Goal: Find contact information: Find contact information

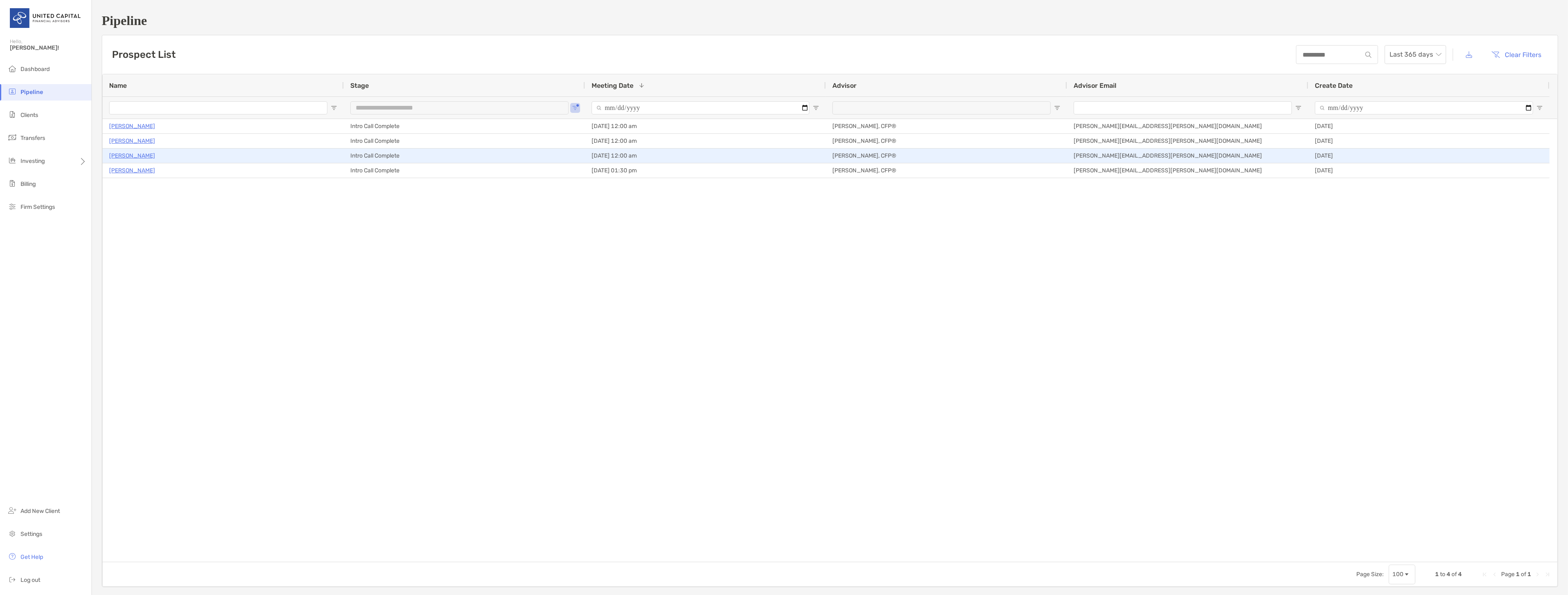
click at [152, 156] on p "Lynsey Vallandingham" at bounding box center [131, 155] width 46 height 10
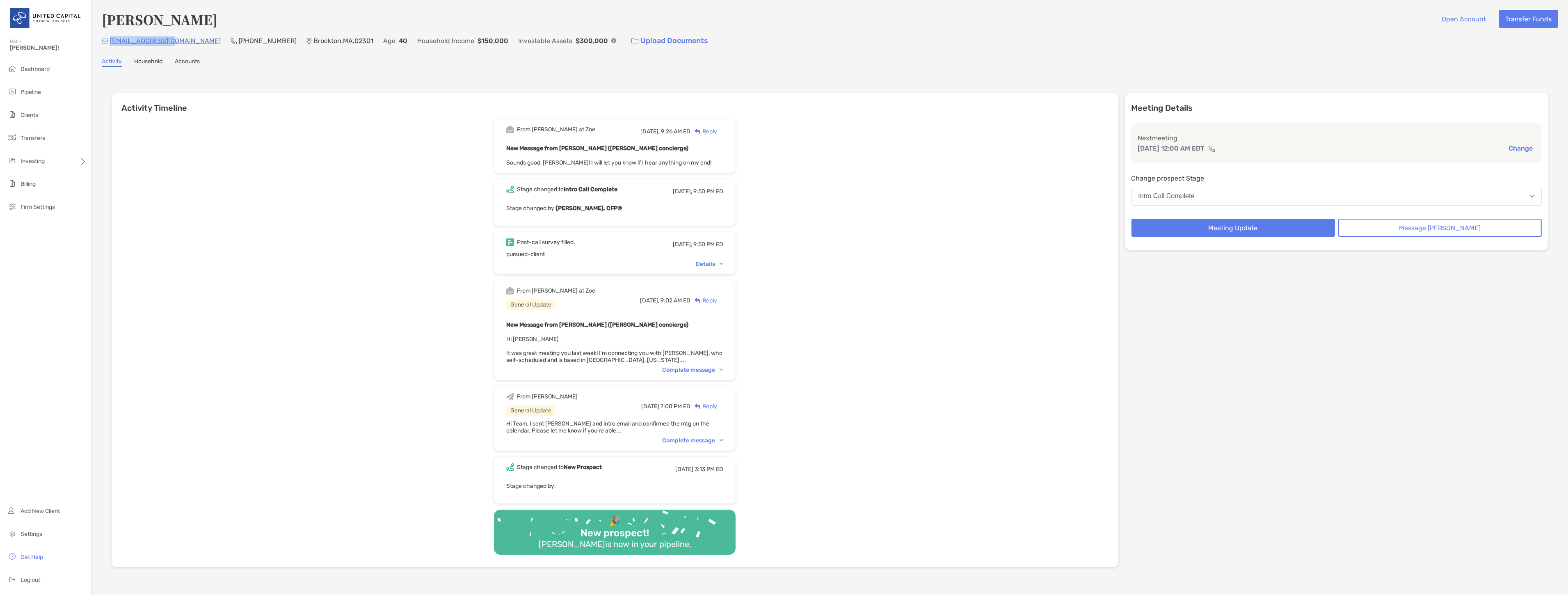
drag, startPoint x: 173, startPoint y: 38, endPoint x: 110, endPoint y: 41, distance: 63.1
click at [110, 41] on div "lynseyv@gmail.com (508) 818-2684 Brockton , MA , 02301 Age 40 Household Income …" at bounding box center [830, 41] width 1457 height 18
copy p "lynseyv@gmail.com"
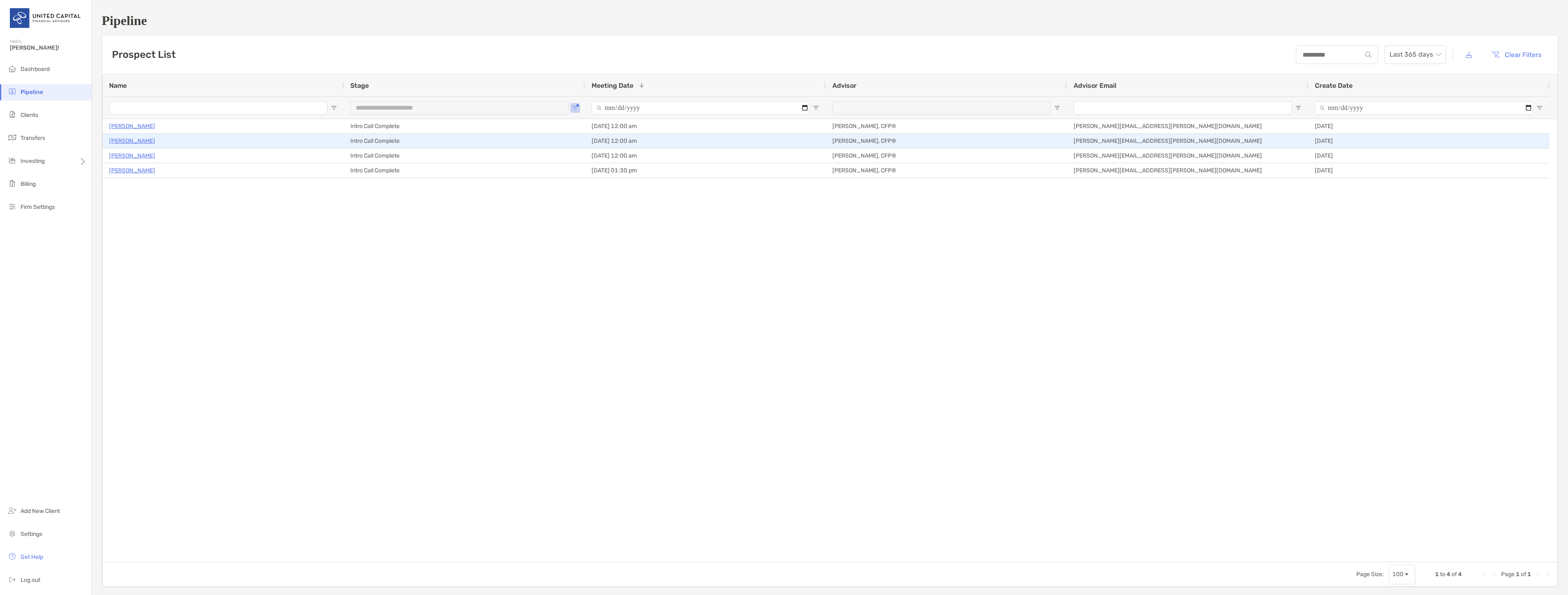
click at [136, 136] on p "[PERSON_NAME]" at bounding box center [131, 141] width 46 height 10
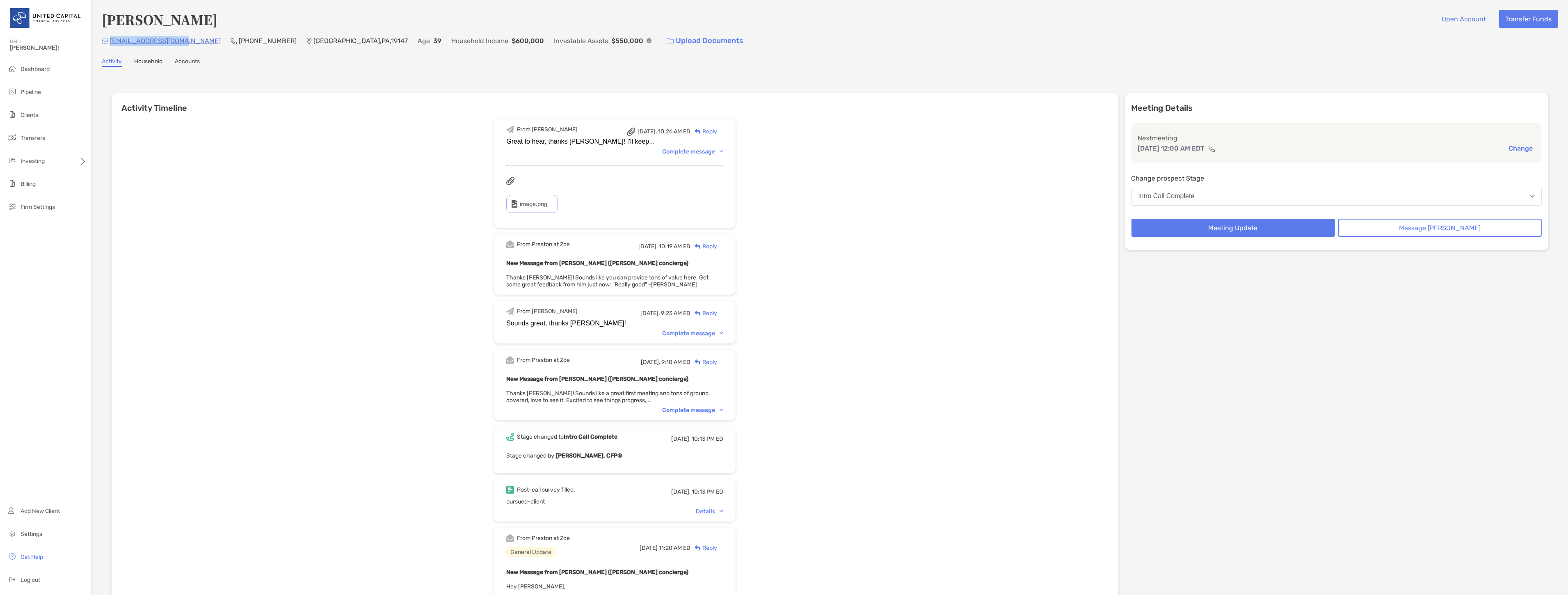
drag, startPoint x: 183, startPoint y: 40, endPoint x: 109, endPoint y: 43, distance: 74.1
click at [109, 43] on div "[EMAIL_ADDRESS][DOMAIN_NAME] (224) 999-[GEOGRAPHIC_DATA] Age [DEMOGRAPHIC_DATA]…" at bounding box center [830, 41] width 1457 height 18
copy p "[EMAIL_ADDRESS][DOMAIN_NAME]"
